Goal: Information Seeking & Learning: Learn about a topic

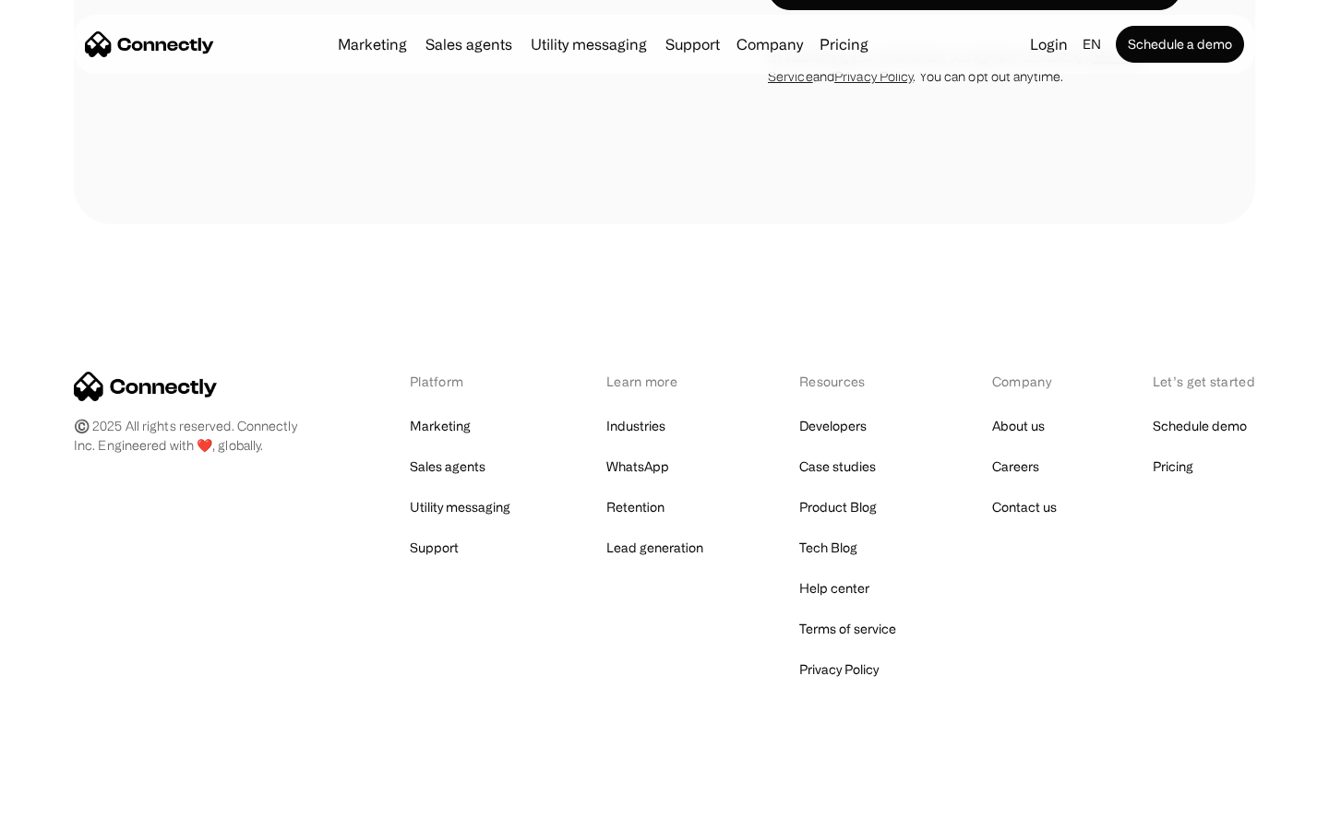
scroll to position [2704, 0]
